Goal: Ask a question

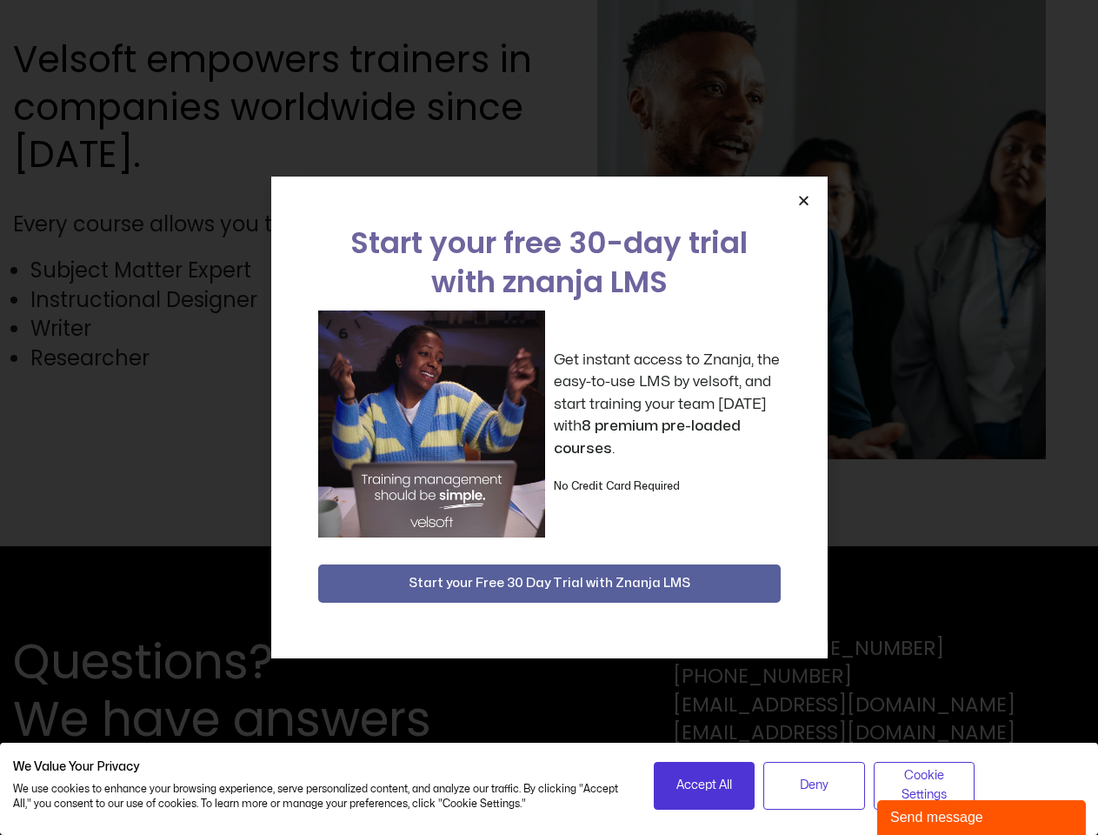
click at [549, 417] on div "Get instant access to Znanja, the easy-to-use LMS by velsoft, and start trainin…" at bounding box center [549, 423] width 463 height 227
click at [803, 200] on icon "Close" at bounding box center [803, 200] width 13 height 13
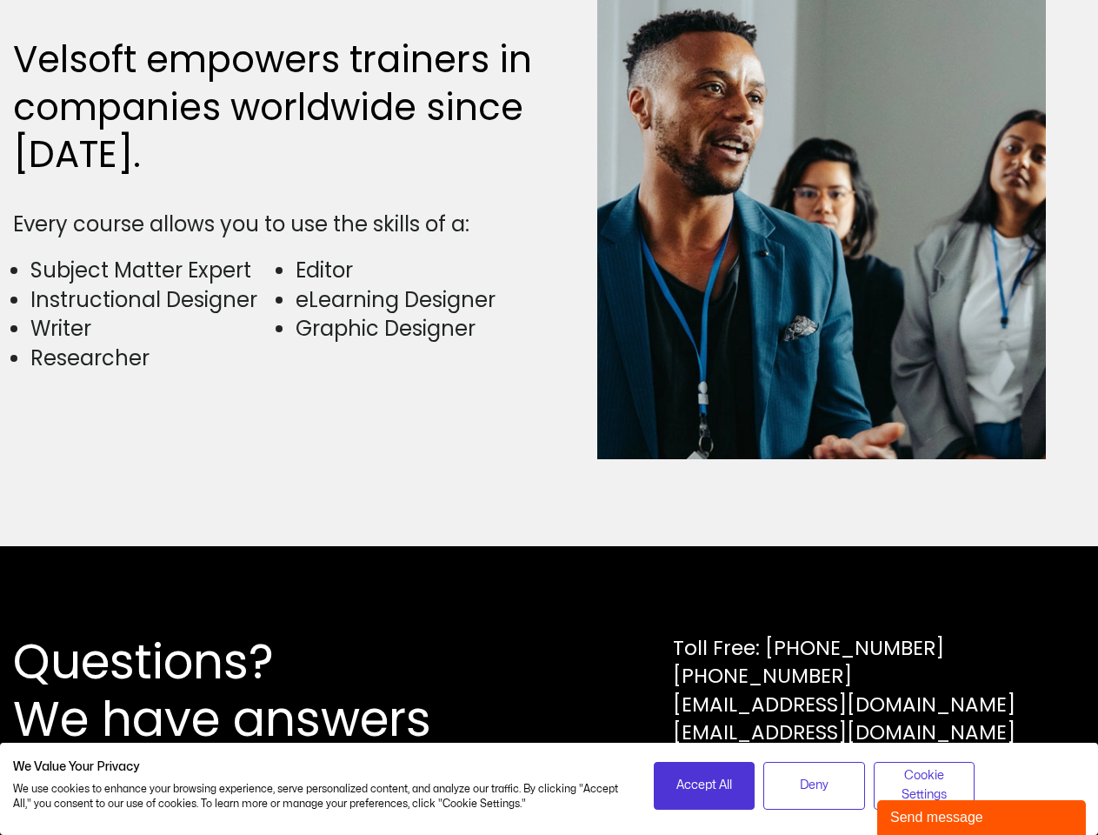
click at [550, 583] on div "Questions? We have answers Toll Free: [PHONE_NUMBER] [PHONE_NUMBER] [EMAIL_ADDR…" at bounding box center [549, 690] width 1098 height 289
click at [704, 785] on span "Accept All" at bounding box center [705, 785] width 56 height 19
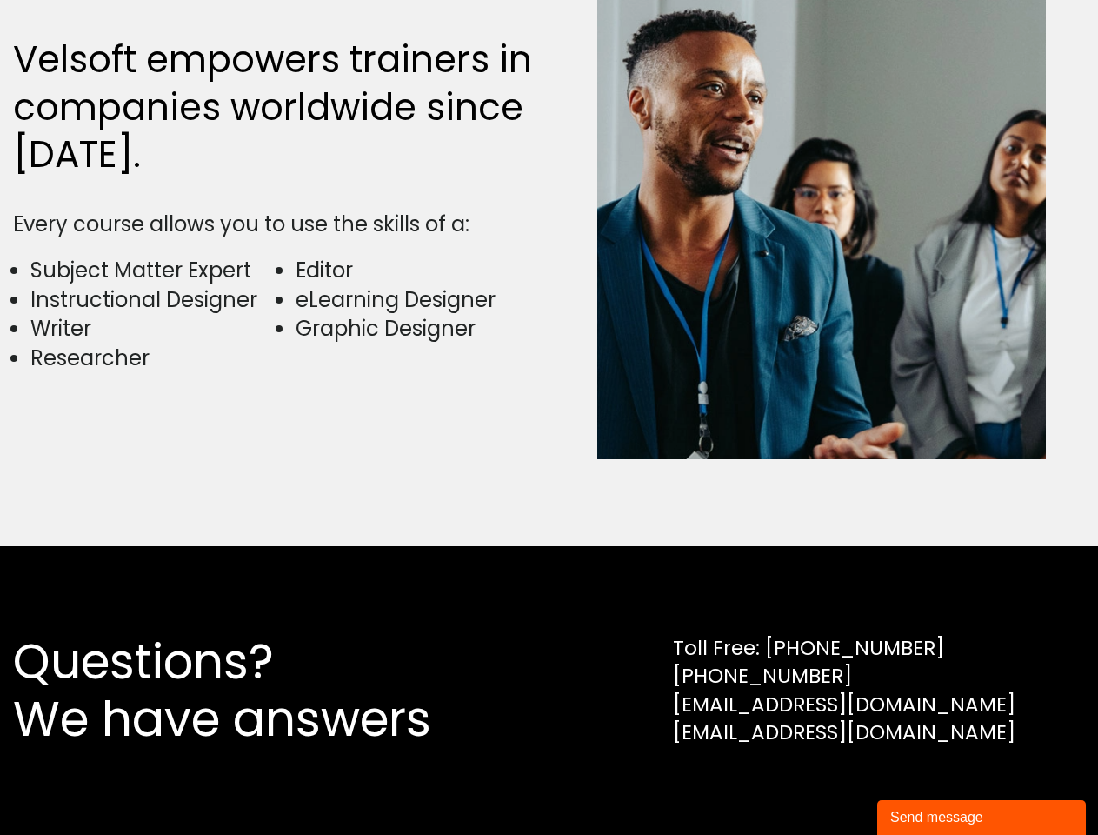
click at [814, 785] on div "Questions? We have answers Toll Free: [PHONE_NUMBER] [PHONE_NUMBER] [EMAIL_ADDR…" at bounding box center [549, 690] width 1098 height 289
click at [924, 785] on div "Questions? We have answers Toll Free: [PHONE_NUMBER] [PHONE_NUMBER] [EMAIL_ADDR…" at bounding box center [549, 690] width 1098 height 289
click at [982, 817] on div "Send message" at bounding box center [981, 817] width 183 height 21
